Goal: Check status

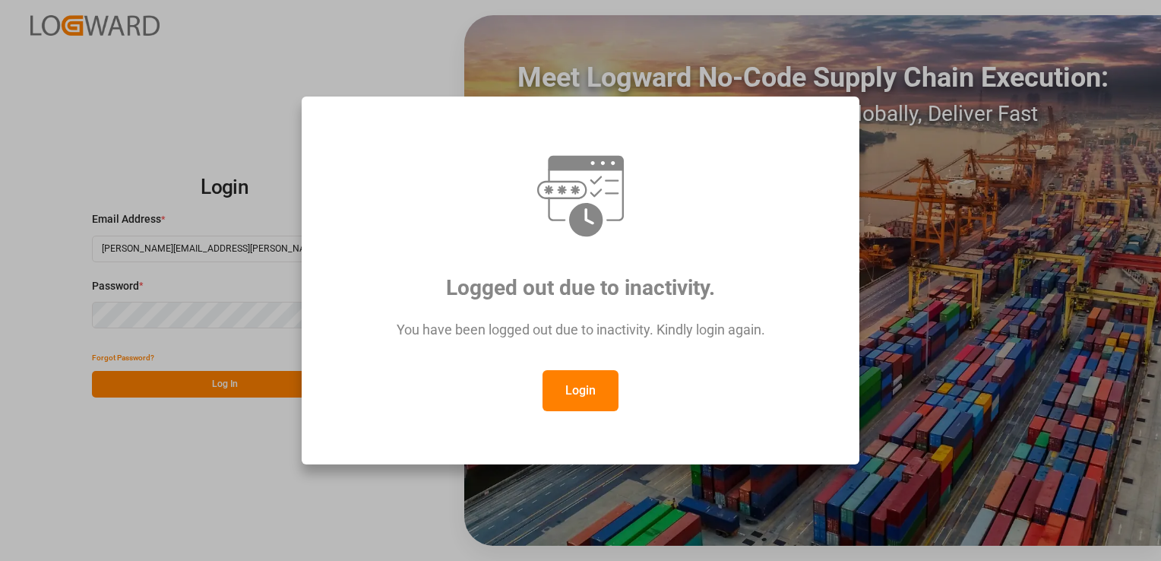
click at [581, 390] on button "Login" at bounding box center [580, 390] width 76 height 41
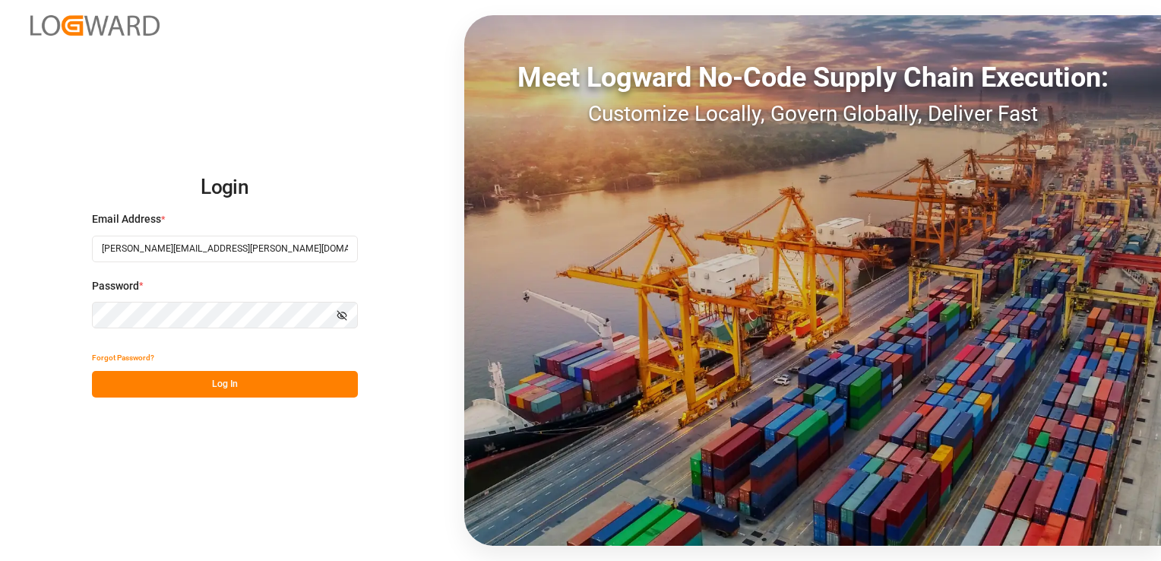
click at [236, 384] on button "Log In" at bounding box center [225, 384] width 266 height 27
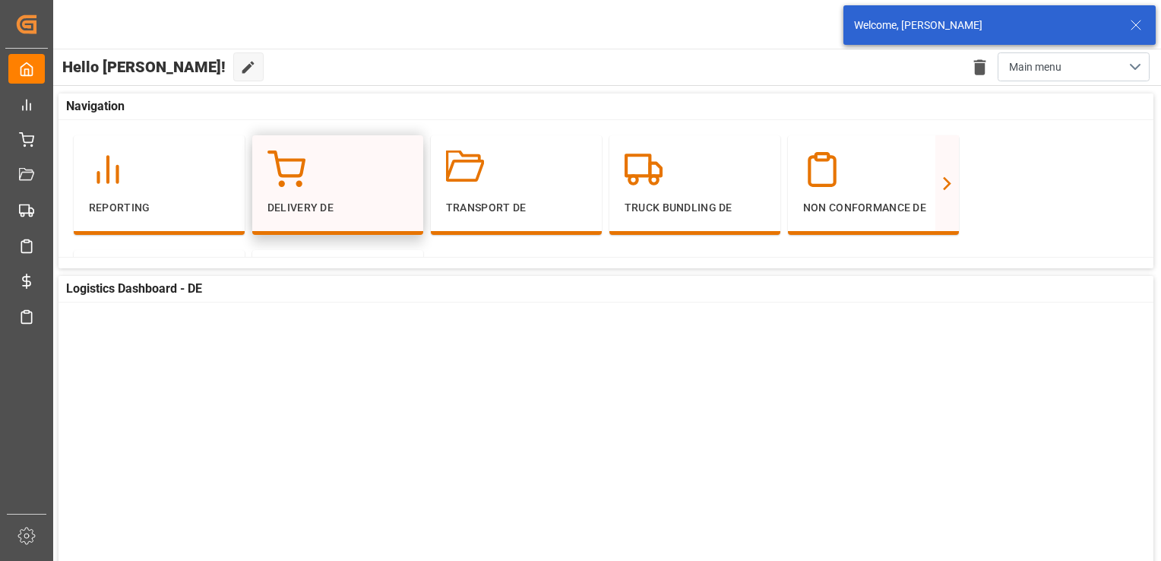
click at [383, 184] on div at bounding box center [337, 169] width 141 height 38
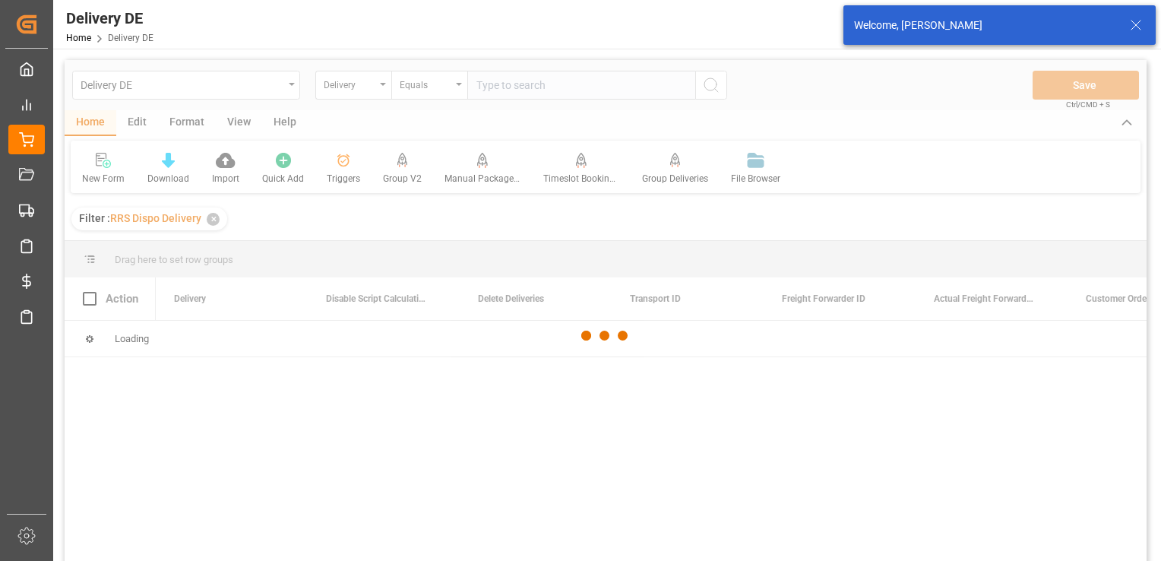
click at [572, 93] on div at bounding box center [606, 336] width 1082 height 552
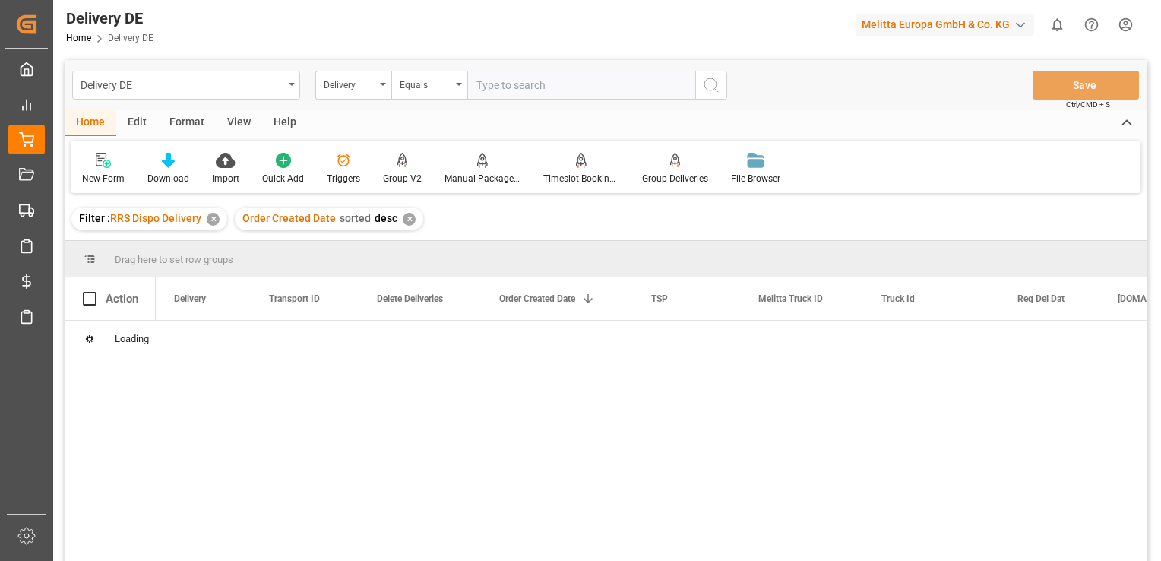
click at [571, 90] on input "text" at bounding box center [581, 85] width 228 height 29
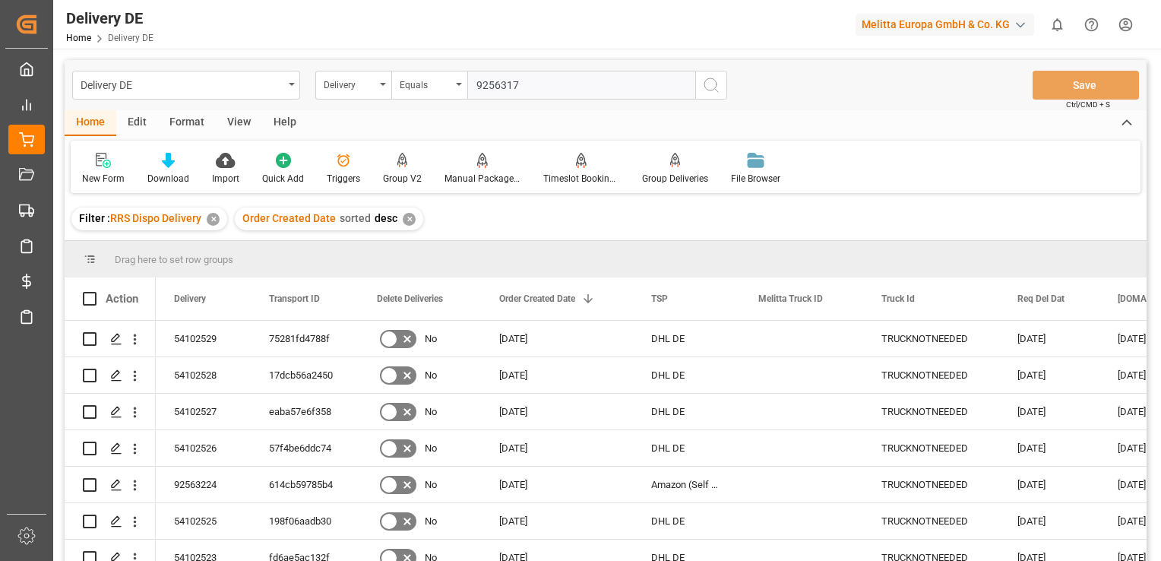
type input "92563175"
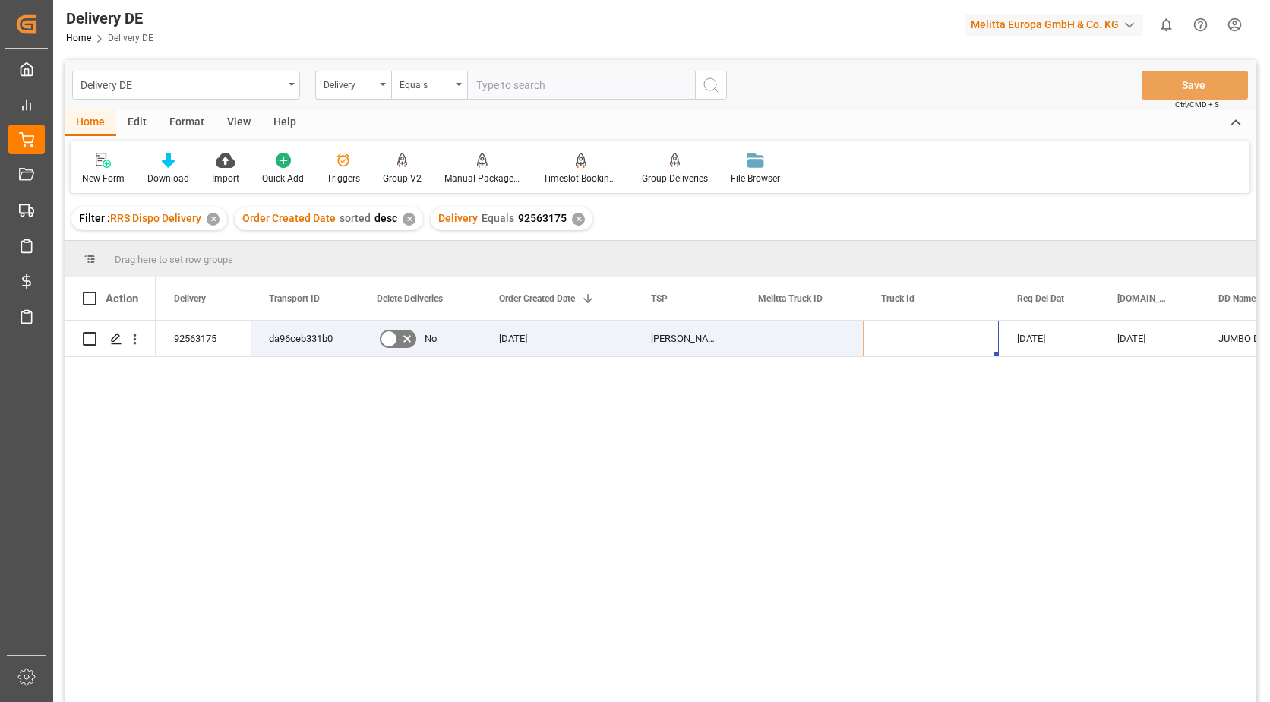
drag, startPoint x: 891, startPoint y: 337, endPoint x: 335, endPoint y: 359, distance: 556.6
click at [335, 359] on div "92563175 da96ceb331b0 No [DATE] [PERSON_NAME] JUMBO [DATE] [DATE] JUMBO DC NIEU…" at bounding box center [706, 516] width 1100 height 391
